Goal: Complete application form

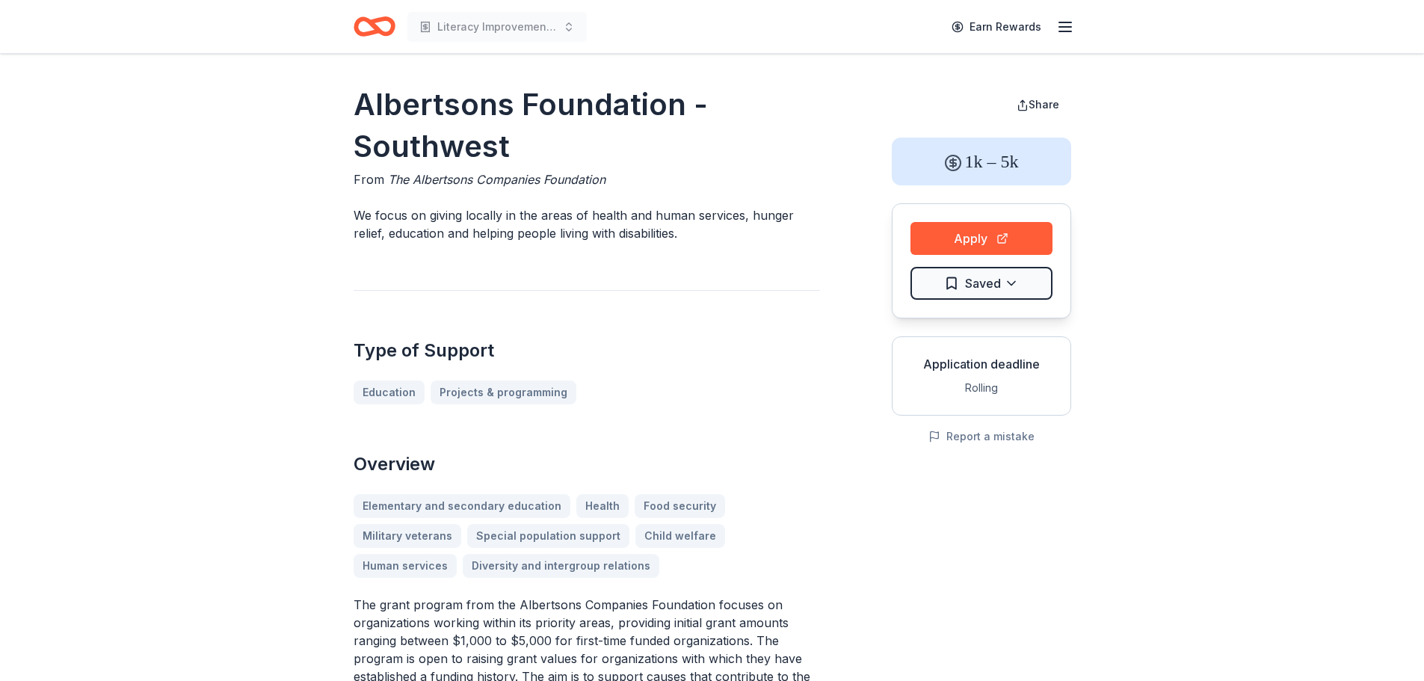
scroll to position [99, 0]
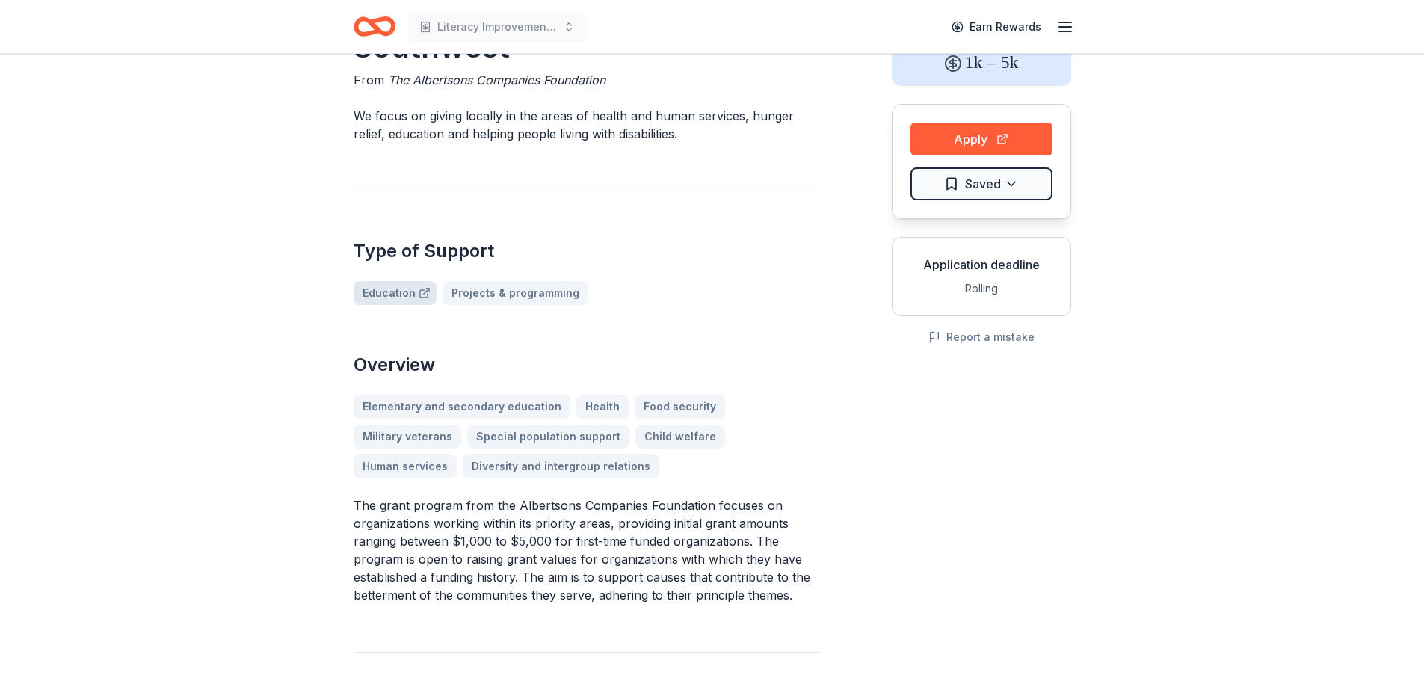
drag, startPoint x: 0, startPoint y: 0, endPoint x: 397, endPoint y: 292, distance: 492.8
click at [397, 292] on link "Education" at bounding box center [395, 293] width 83 height 24
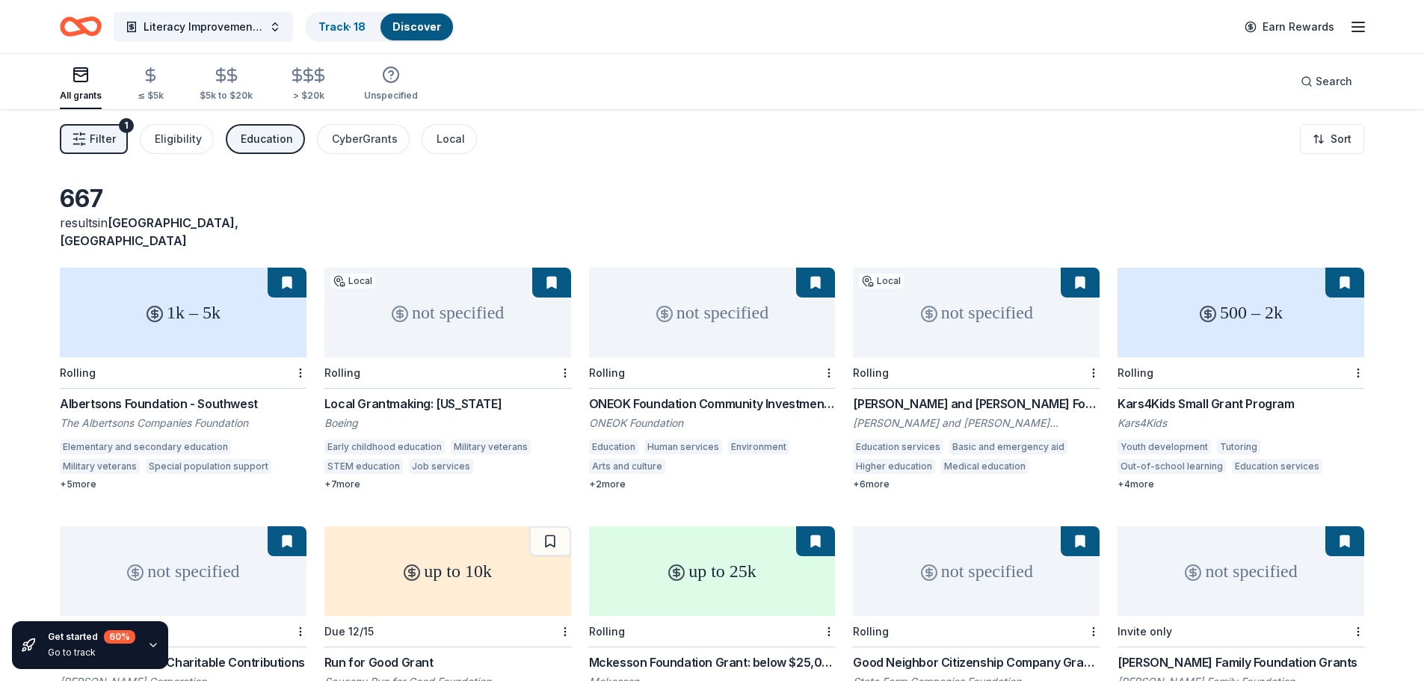
click at [203, 395] on div "Albertsons Foundation - Southwest" at bounding box center [183, 404] width 247 height 18
click at [216, 395] on div "Albertsons Foundation - Southwest" at bounding box center [183, 404] width 247 height 18
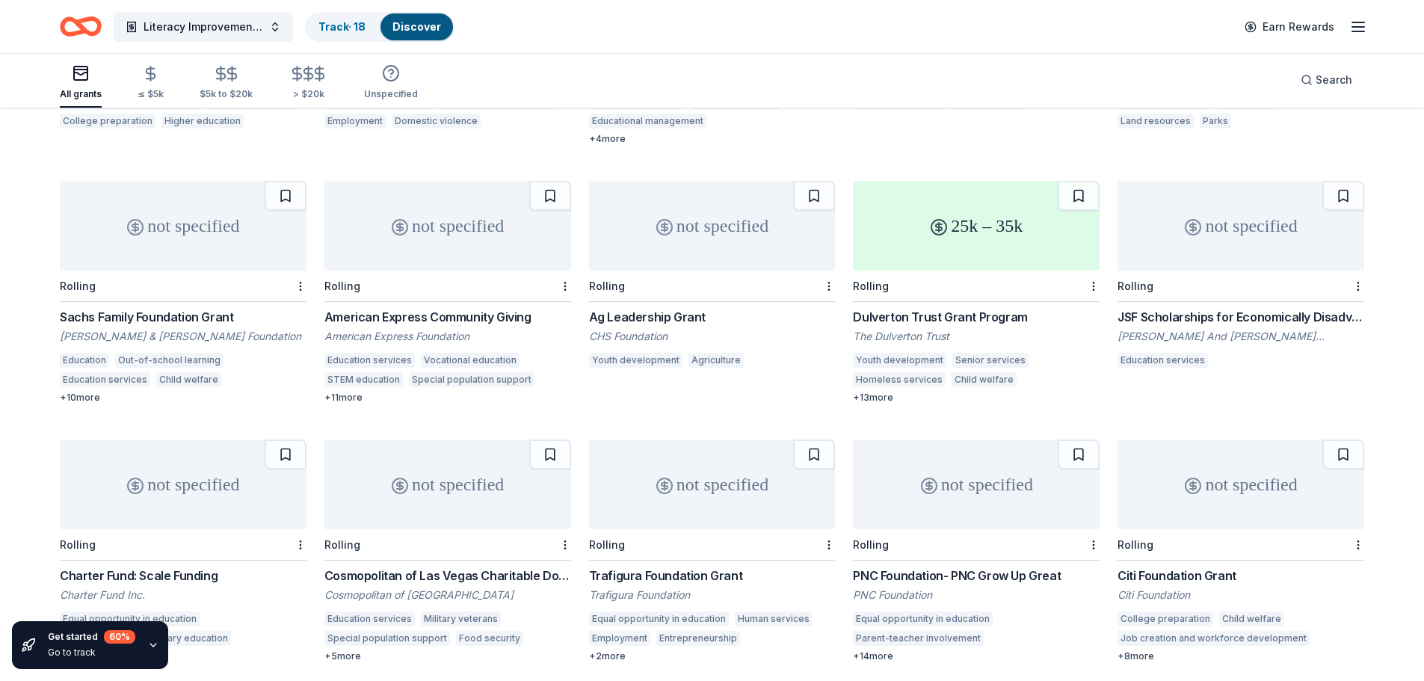
scroll to position [2419, 0]
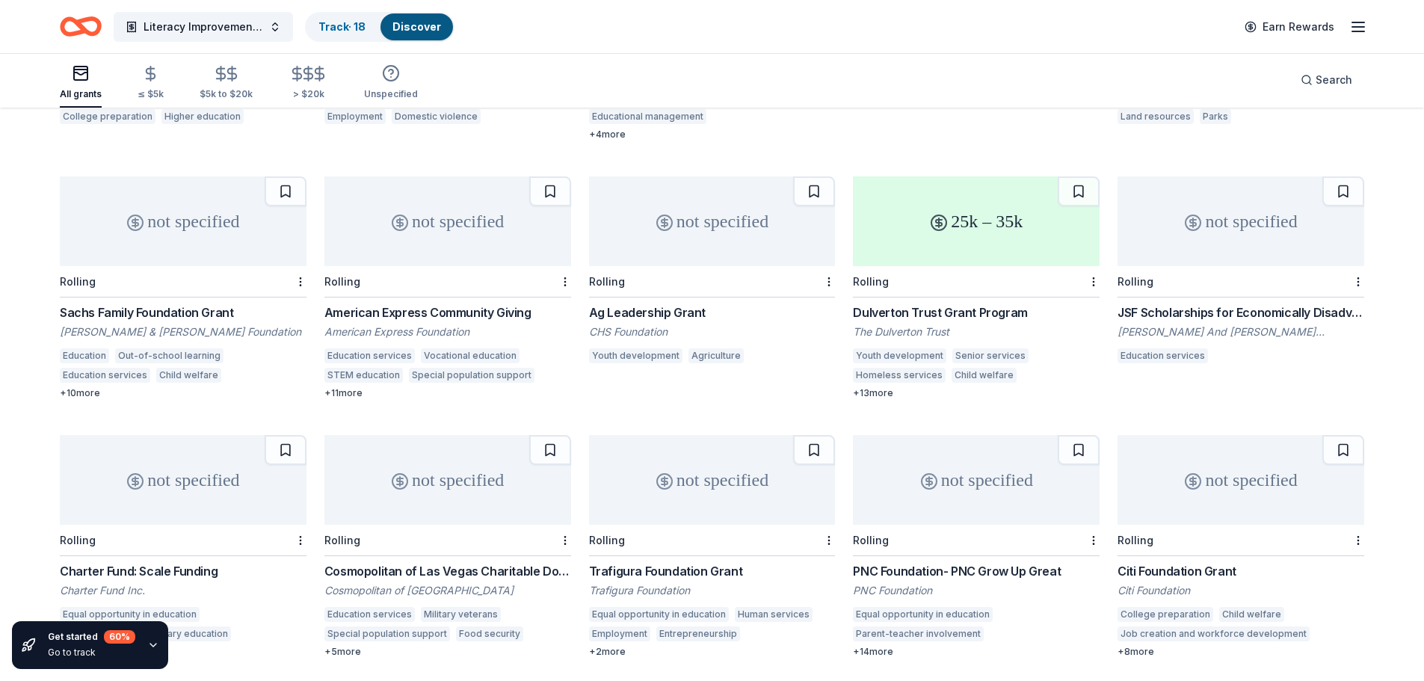
click at [510, 303] on div "American Express Community Giving" at bounding box center [447, 312] width 247 height 18
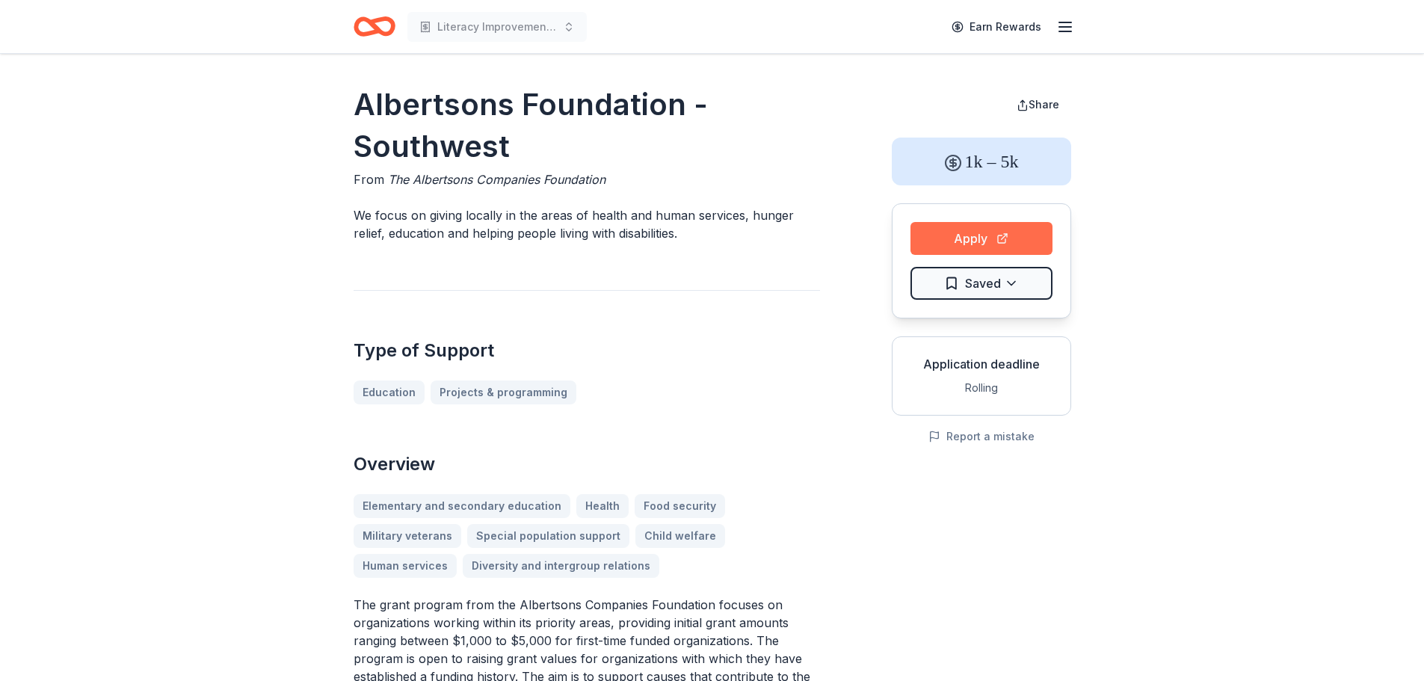
click at [967, 233] on button "Apply" at bounding box center [981, 238] width 142 height 33
click at [987, 244] on button "Apply" at bounding box center [981, 238] width 142 height 33
click at [969, 248] on button "Apply" at bounding box center [981, 238] width 142 height 33
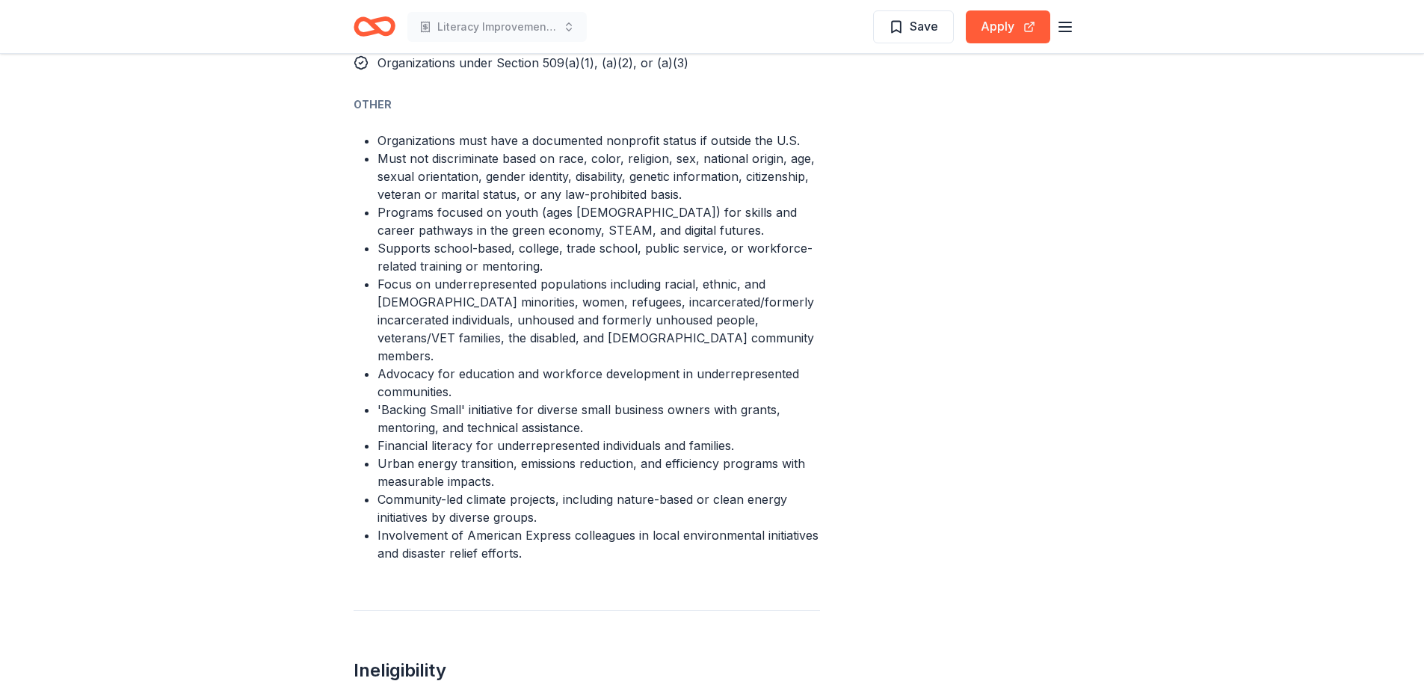
scroll to position [1146, 0]
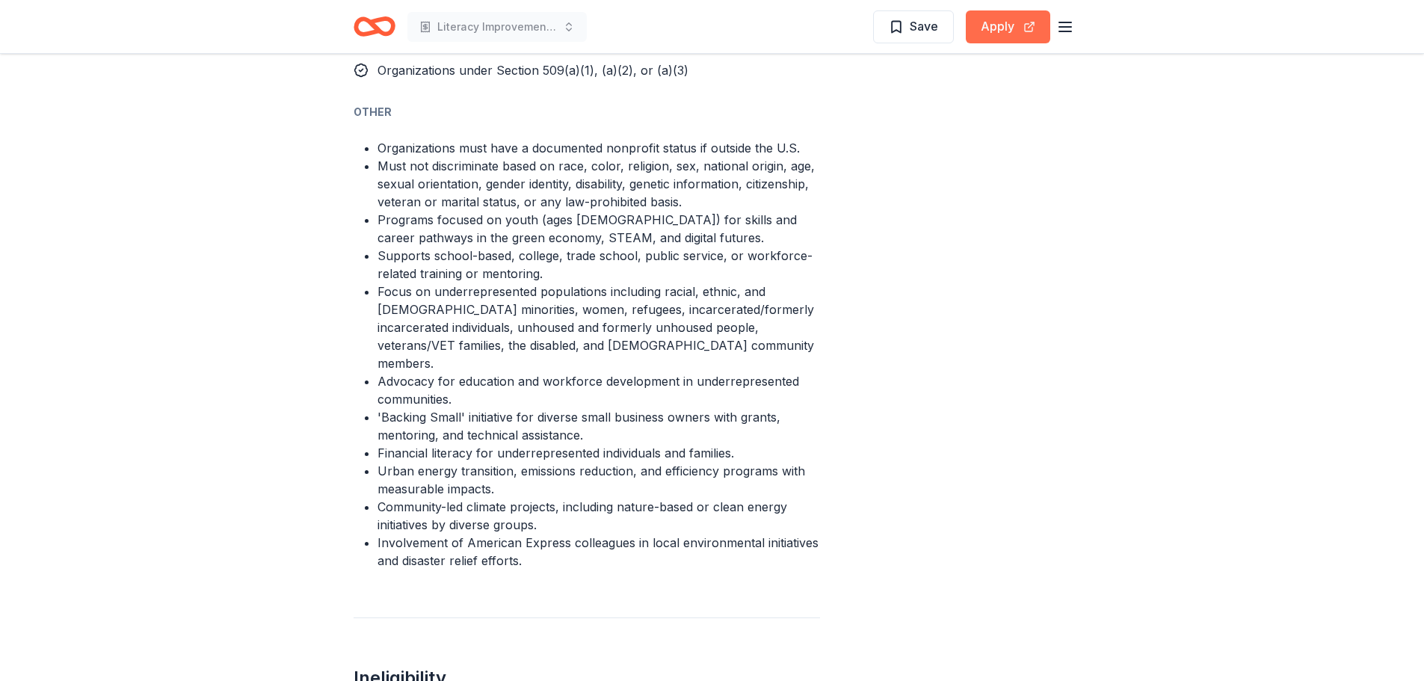
click at [1006, 30] on button "Apply" at bounding box center [1008, 26] width 84 height 33
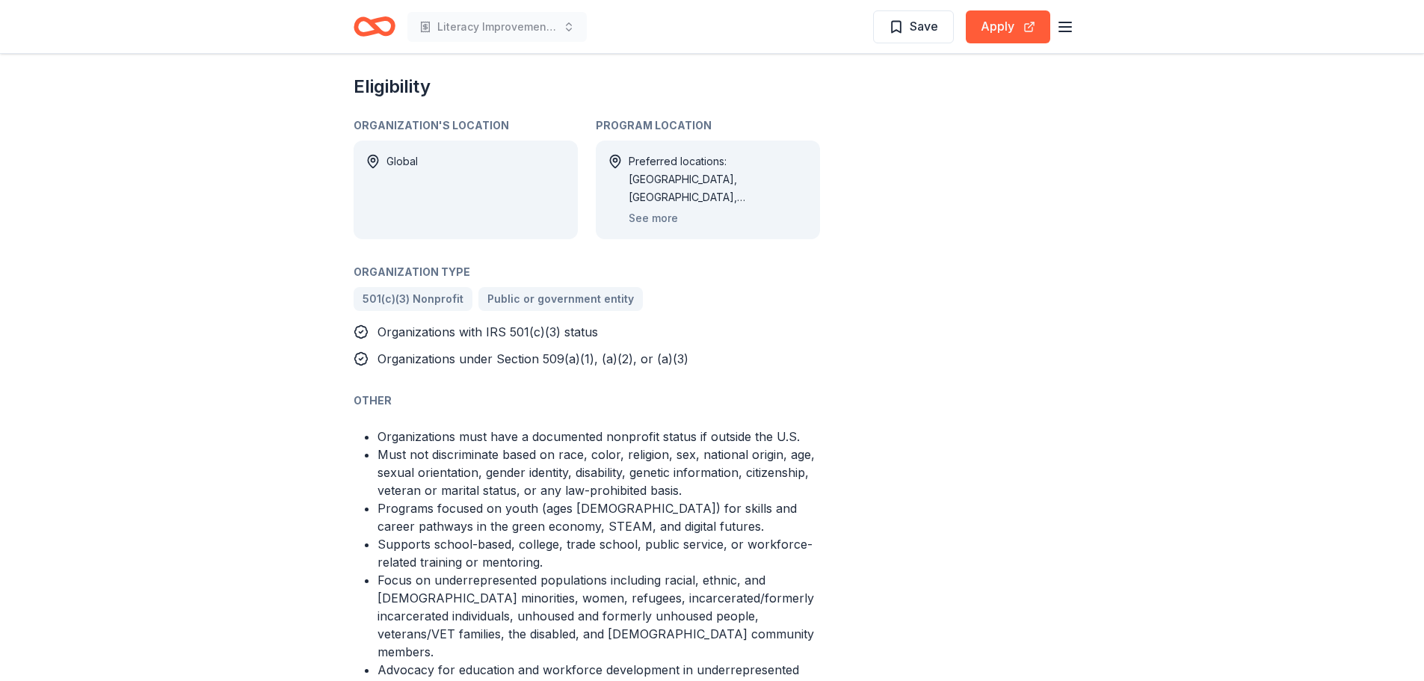
scroll to position [797, 0]
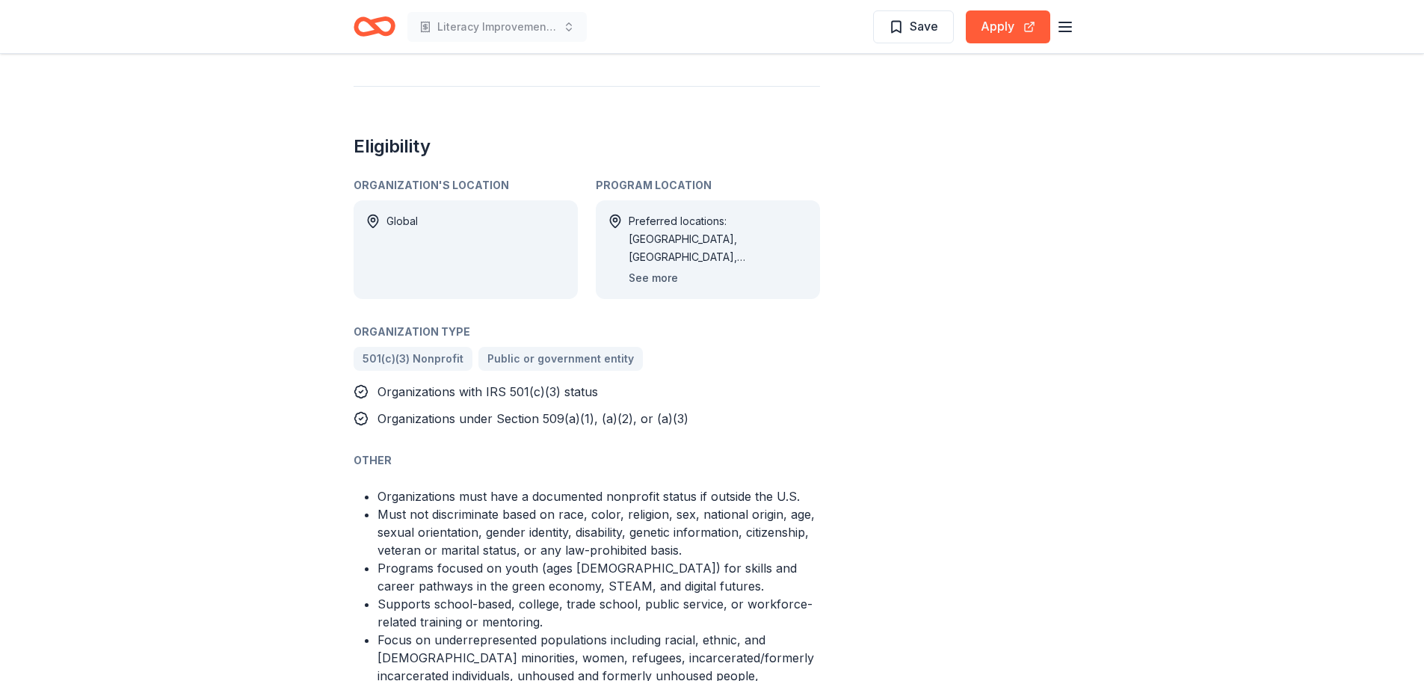
click at [638, 281] on button "See more" at bounding box center [653, 278] width 49 height 18
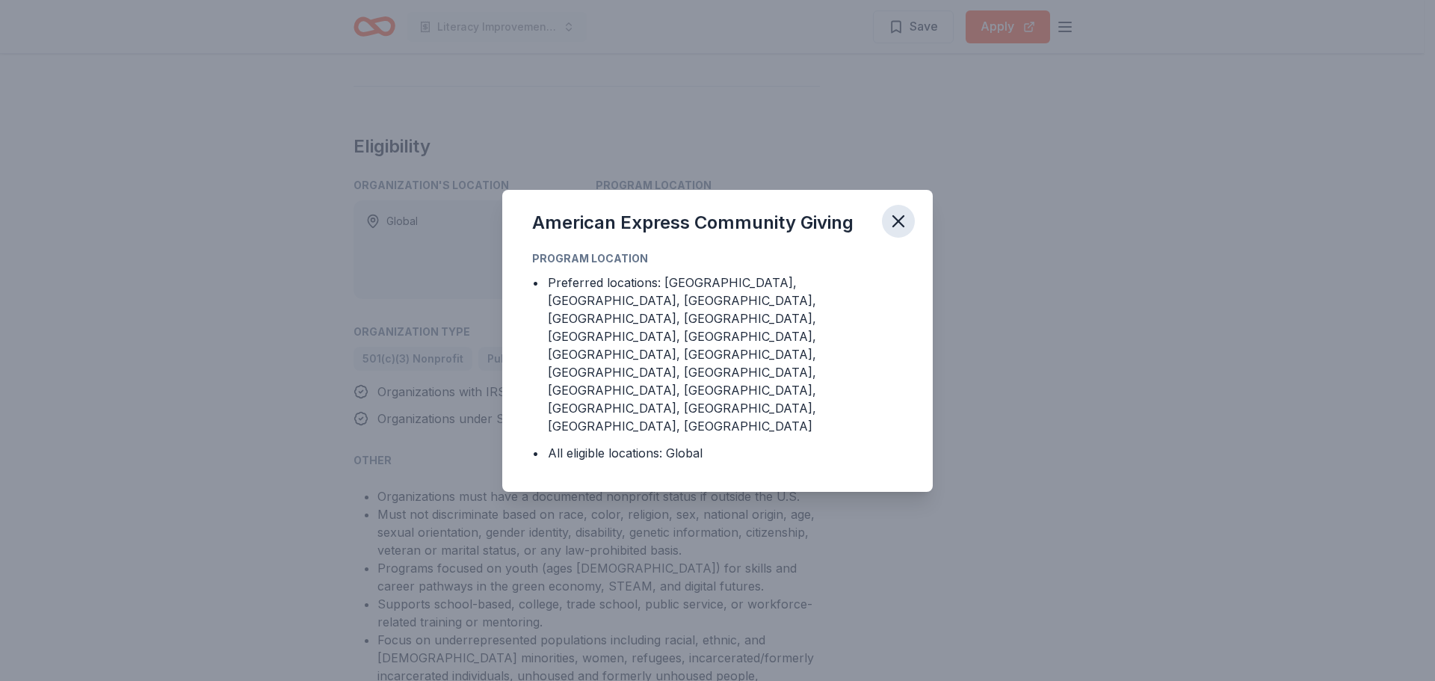
click at [886, 238] on button "button" at bounding box center [898, 221] width 33 height 33
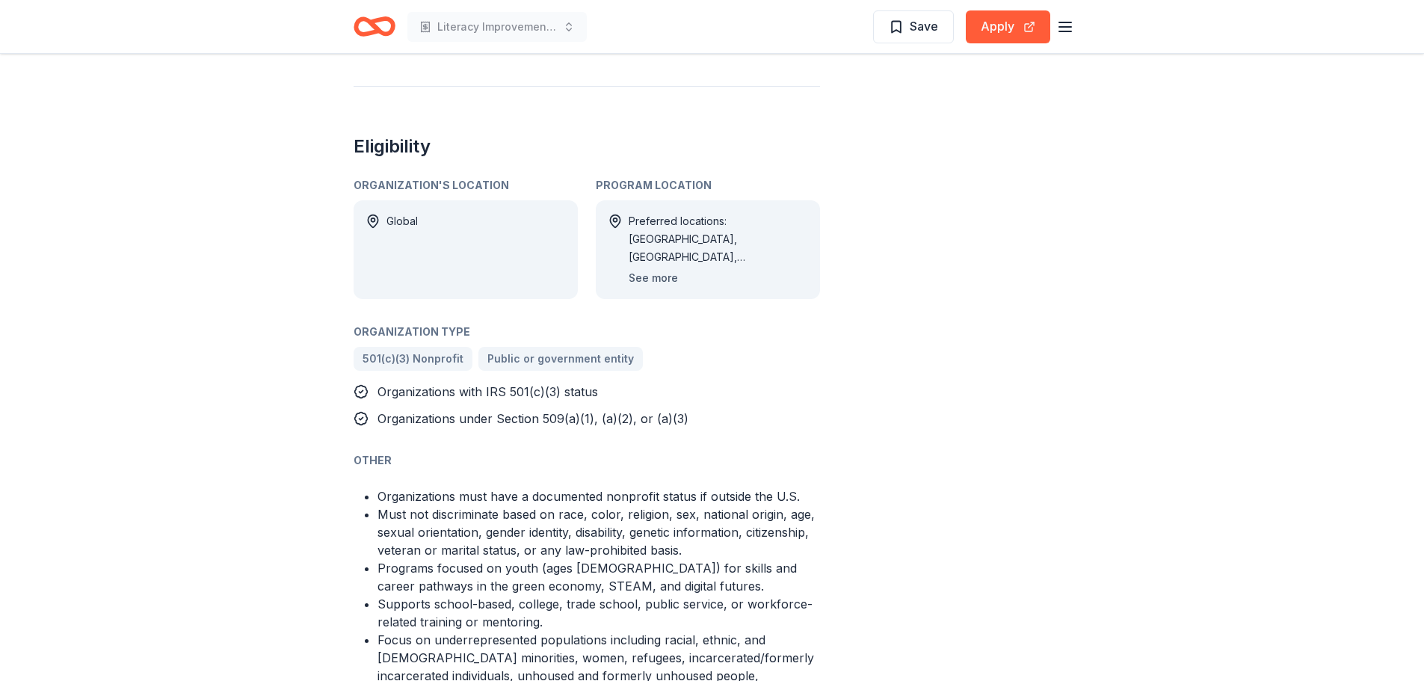
click at [649, 277] on button "See more" at bounding box center [653, 278] width 49 height 18
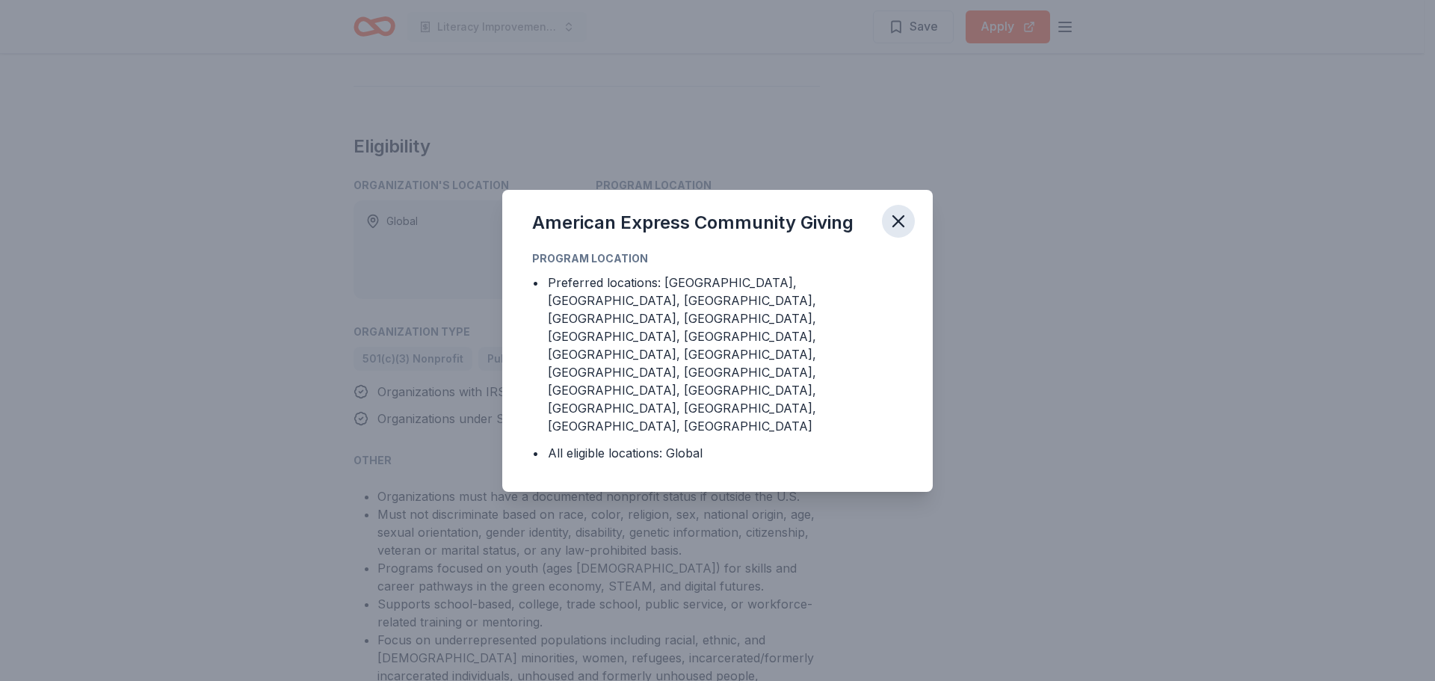
click at [906, 232] on icon "button" at bounding box center [898, 221] width 21 height 21
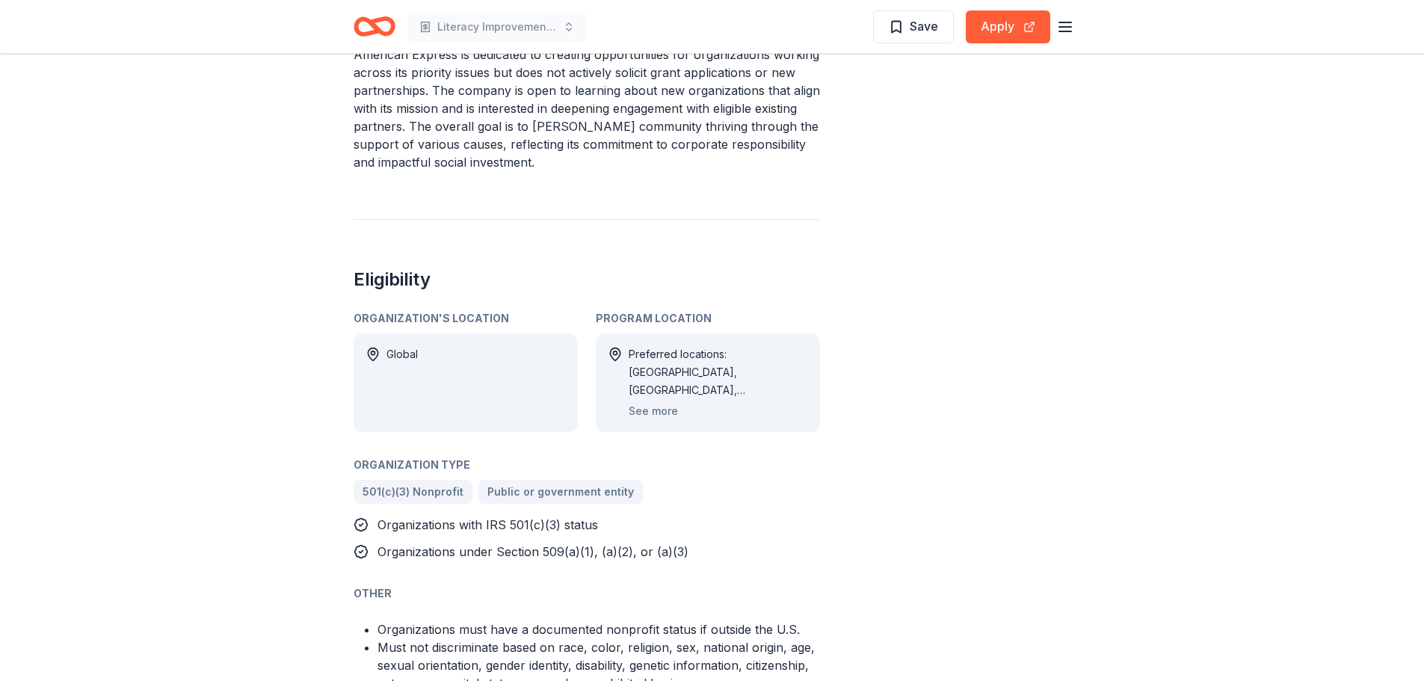
scroll to position [648, 0]
